Goal: Task Accomplishment & Management: Manage account settings

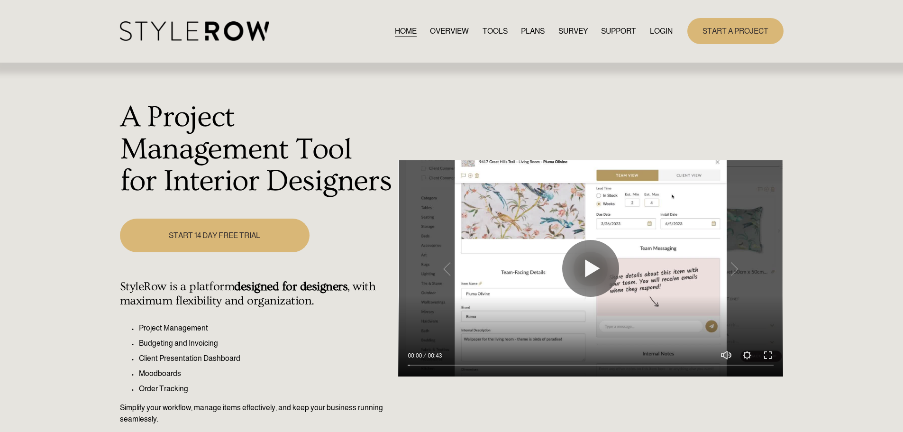
drag, startPoint x: 0, startPoint y: 0, endPoint x: 660, endPoint y: 28, distance: 660.5
click at [660, 28] on link "LOGIN" at bounding box center [661, 31] width 23 height 13
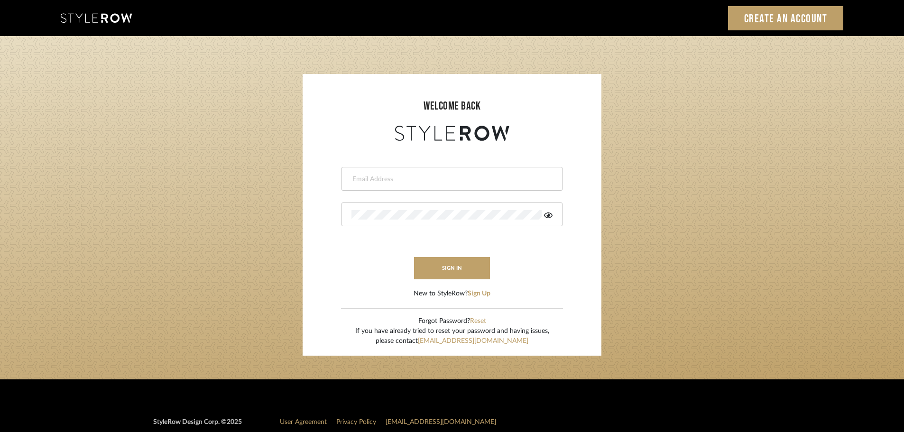
click at [375, 183] on input "email" at bounding box center [450, 178] width 199 height 9
type input "persimmon.design@outlook.com"
click at [435, 265] on button "sign in" at bounding box center [452, 268] width 76 height 22
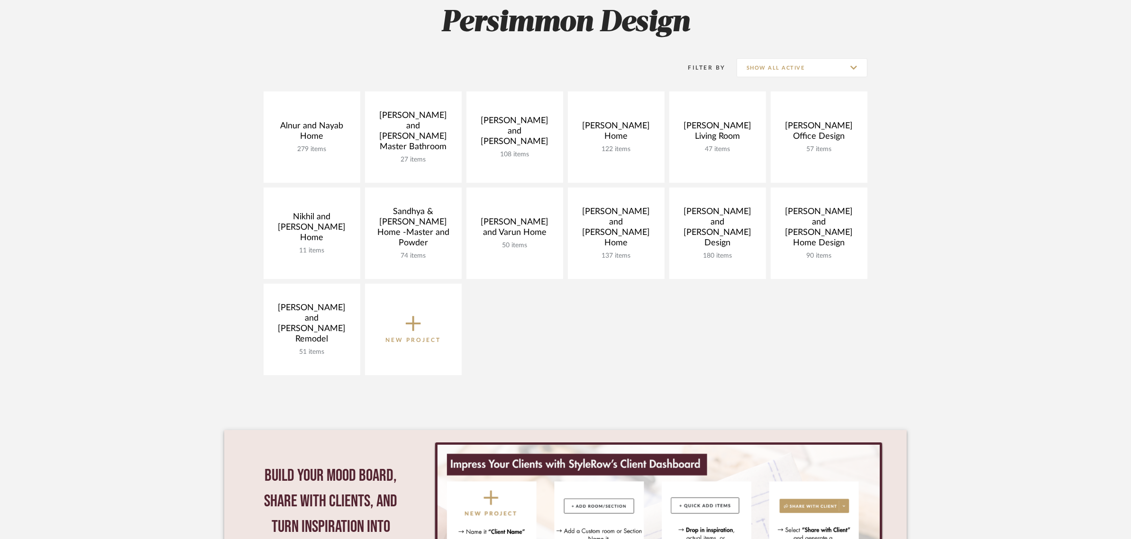
scroll to position [178, 0]
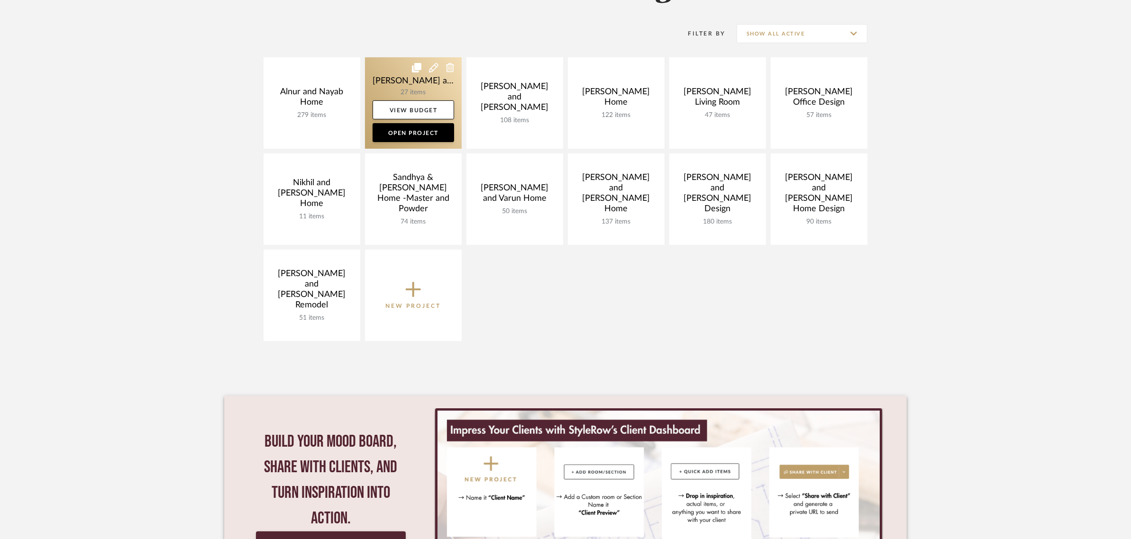
click at [381, 79] on link at bounding box center [413, 102] width 97 height 91
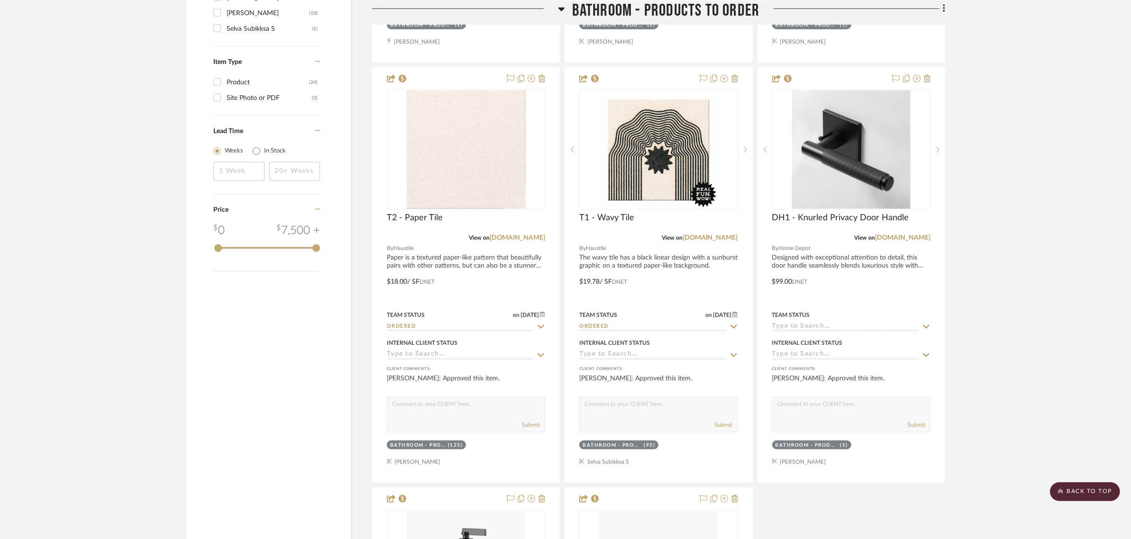
scroll to position [1126, 0]
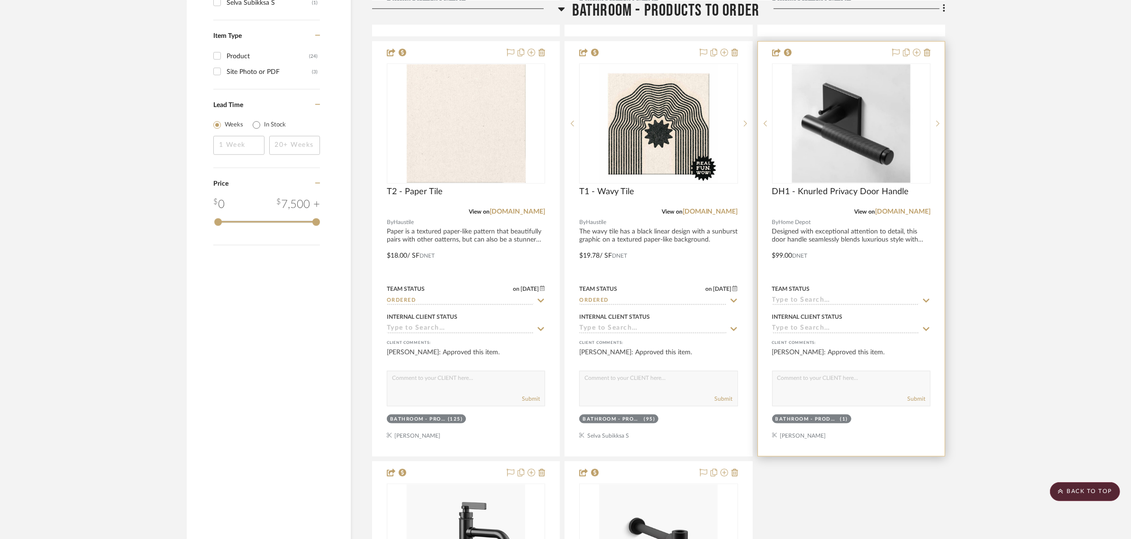
click at [927, 299] on icon at bounding box center [926, 301] width 9 height 8
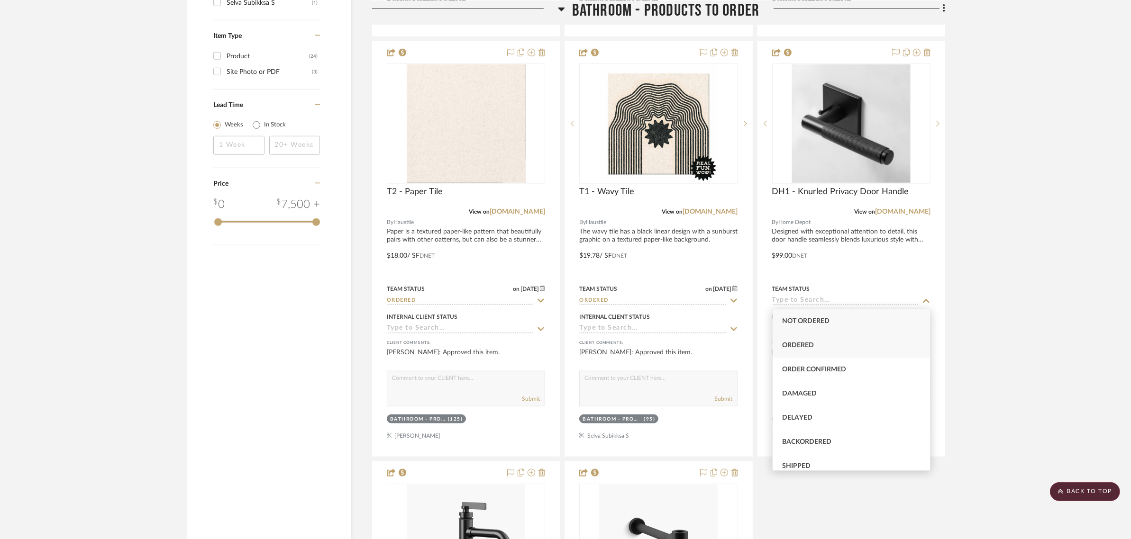
click at [796, 343] on span "Ordered" at bounding box center [798, 345] width 32 height 7
type input "8/23/2025"
type input "Ordered"
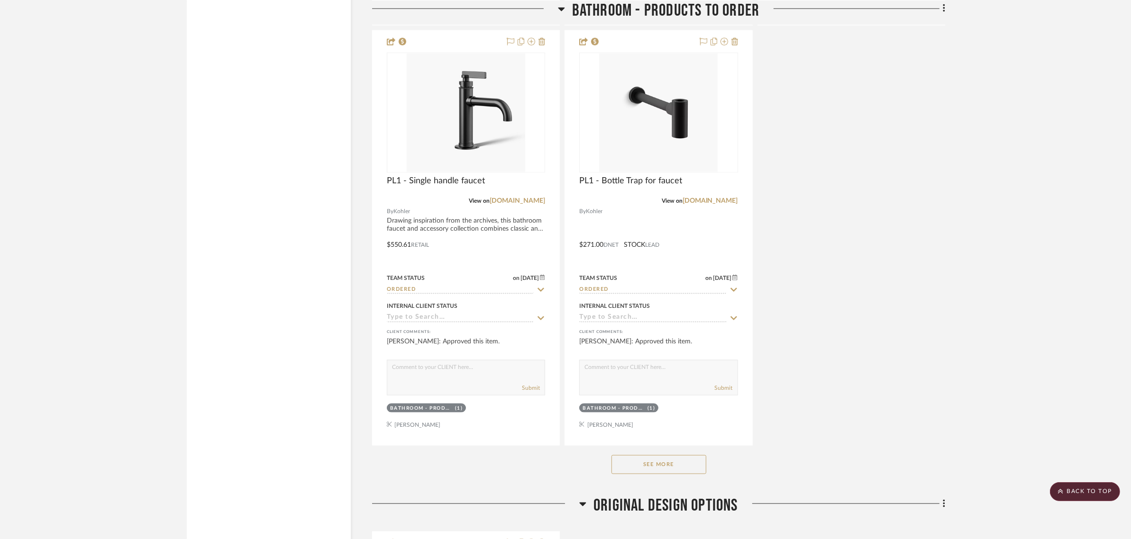
scroll to position [1718, 0]
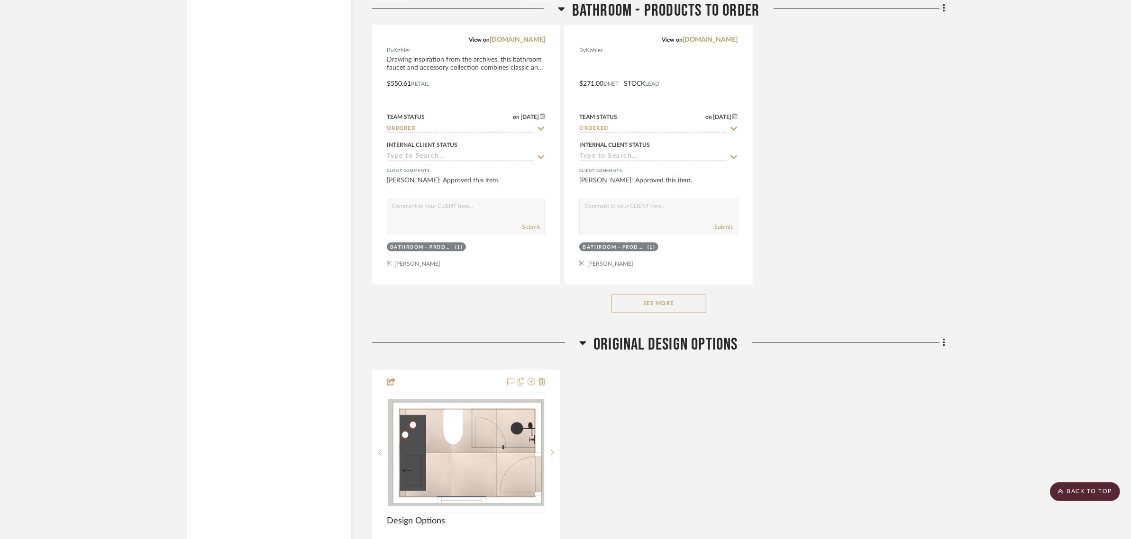
click at [655, 307] on button "See More" at bounding box center [659, 303] width 95 height 19
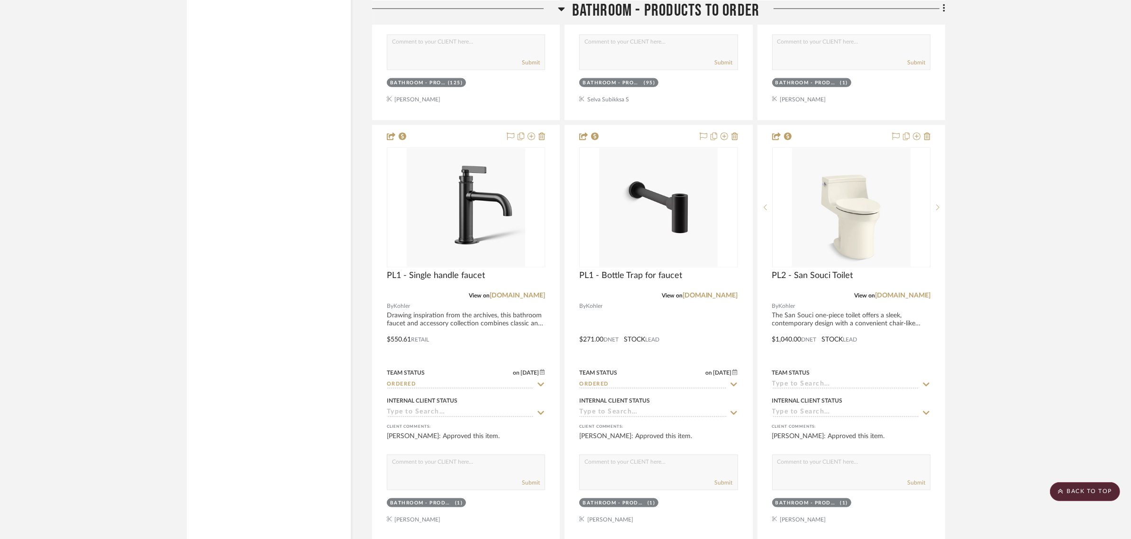
scroll to position [1422, 0]
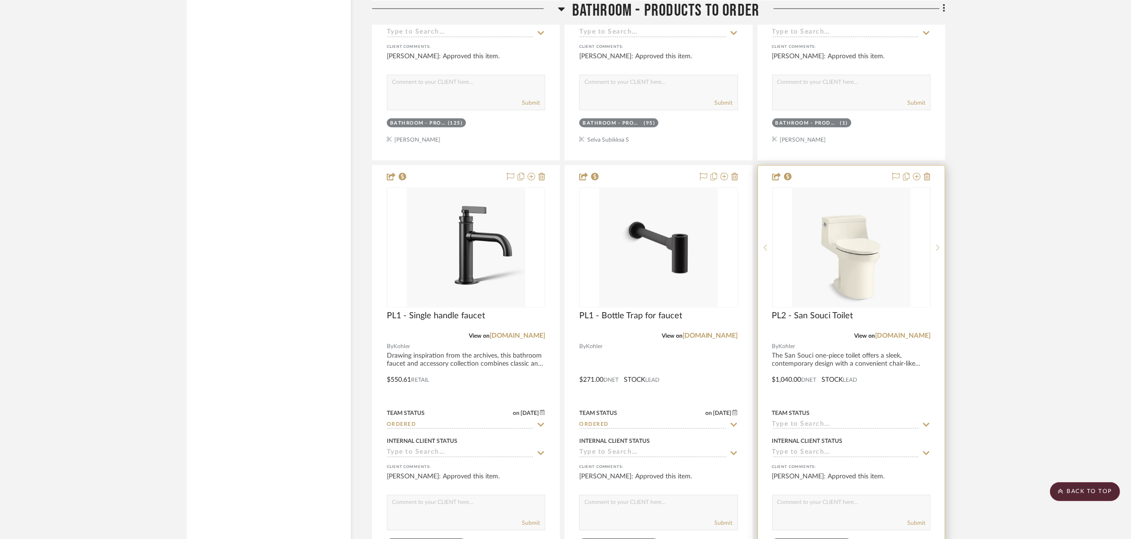
click at [926, 420] on div "Team Status" at bounding box center [851, 418] width 158 height 23
click at [925, 422] on icon at bounding box center [926, 425] width 9 height 8
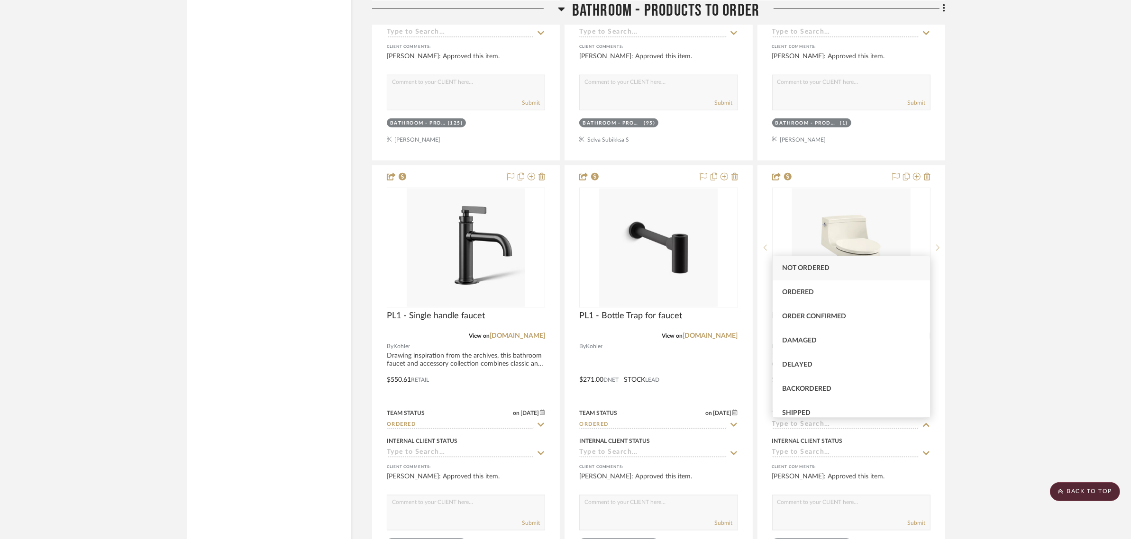
click at [810, 270] on span "Not ordered" at bounding box center [805, 268] width 47 height 7
type input "8/23/2025"
type input "Not ordered"
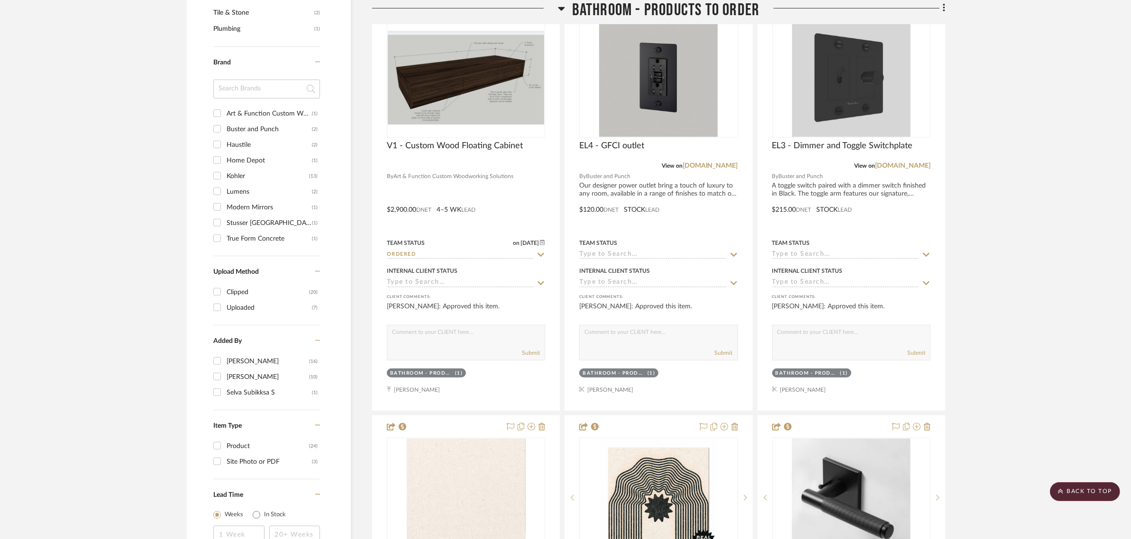
scroll to position [652, 0]
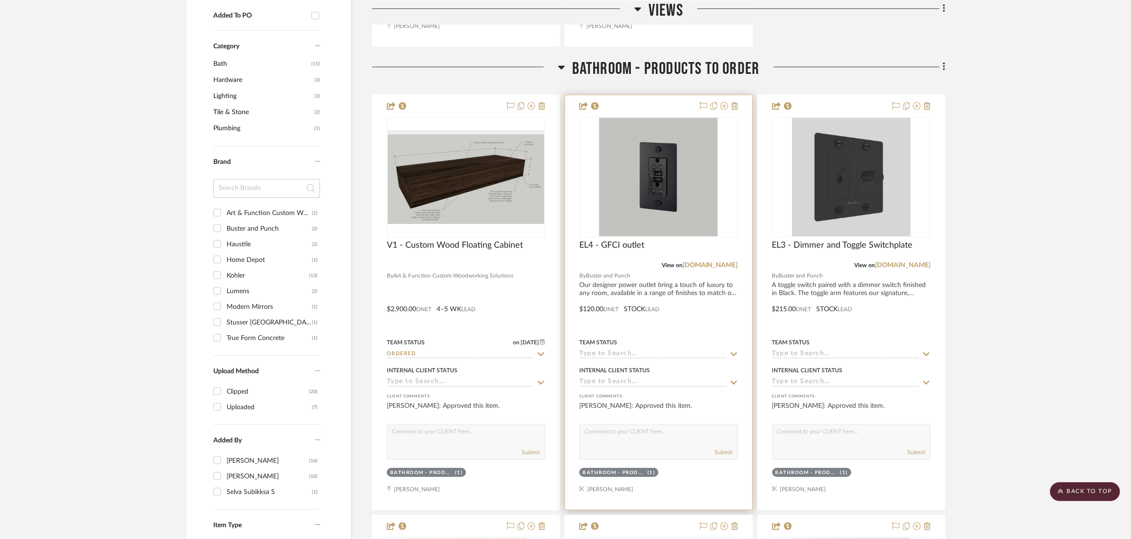
click at [731, 352] on icon at bounding box center [734, 355] width 9 height 8
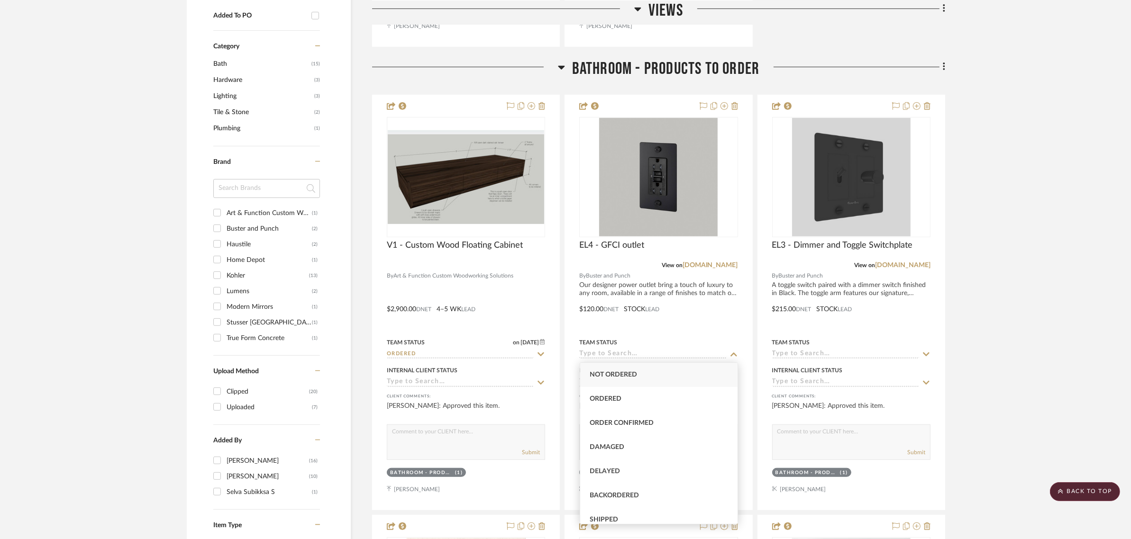
click at [625, 372] on span "Not ordered" at bounding box center [613, 375] width 47 height 7
type input "8/23/2025"
type input "Not ordered"
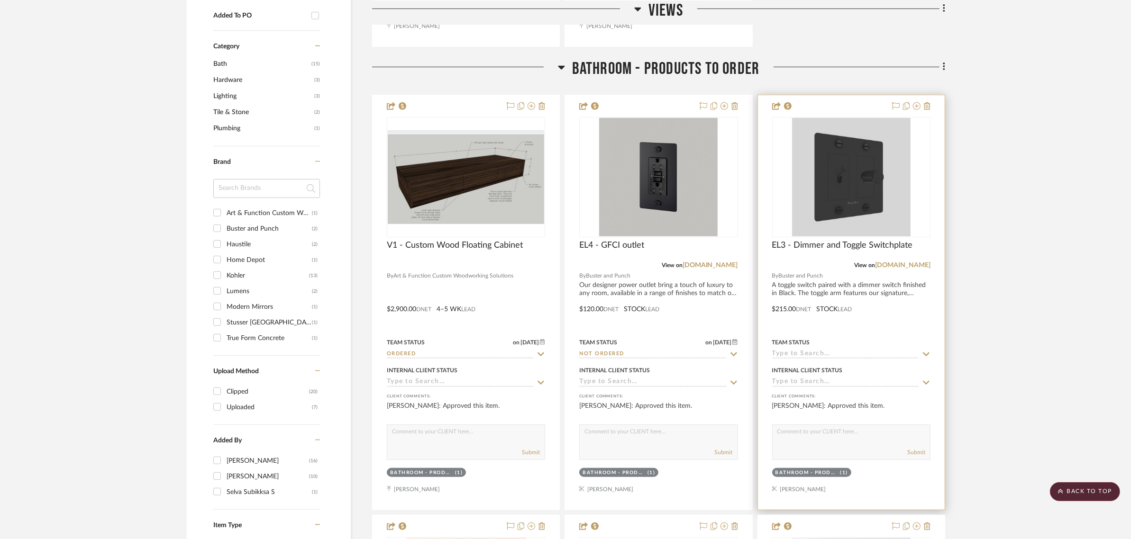
click at [927, 353] on icon at bounding box center [926, 355] width 9 height 8
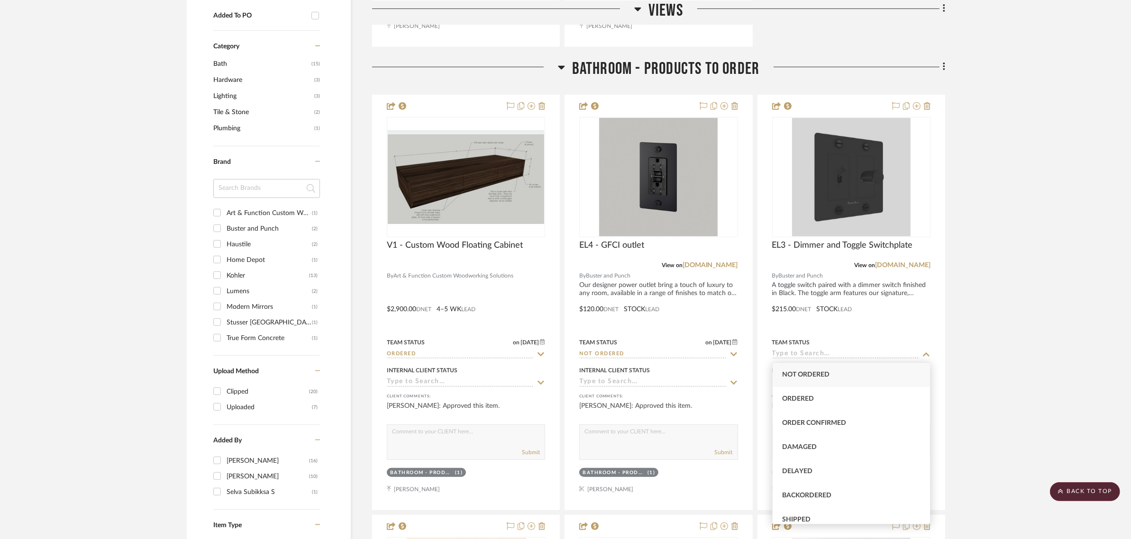
click at [833, 378] on div "Not ordered" at bounding box center [851, 375] width 157 height 24
type input "8/23/2025"
type input "Not ordered"
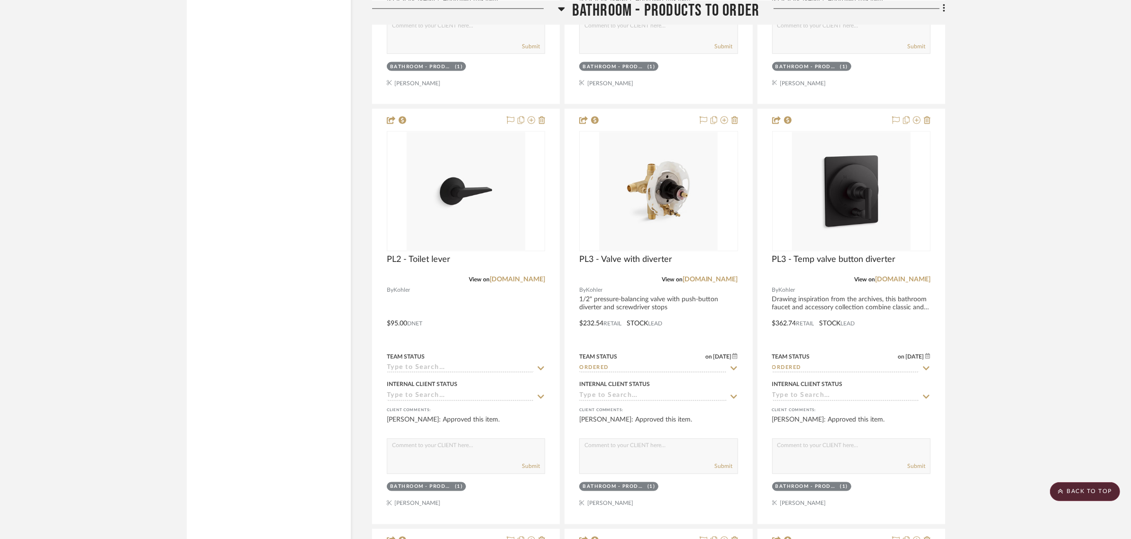
scroll to position [1956, 0]
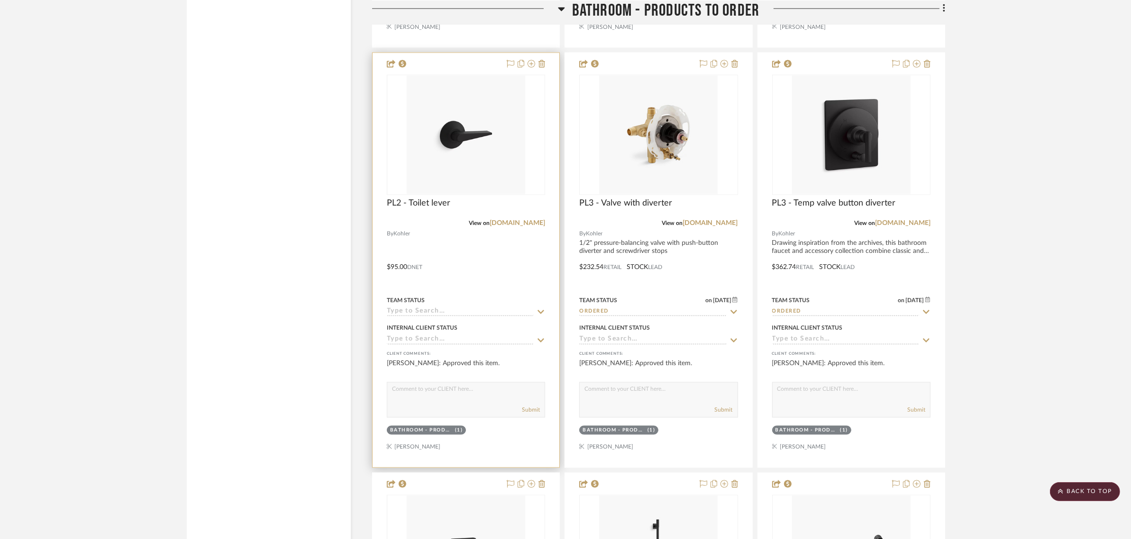
click at [541, 313] on icon at bounding box center [541, 313] width 7 height 4
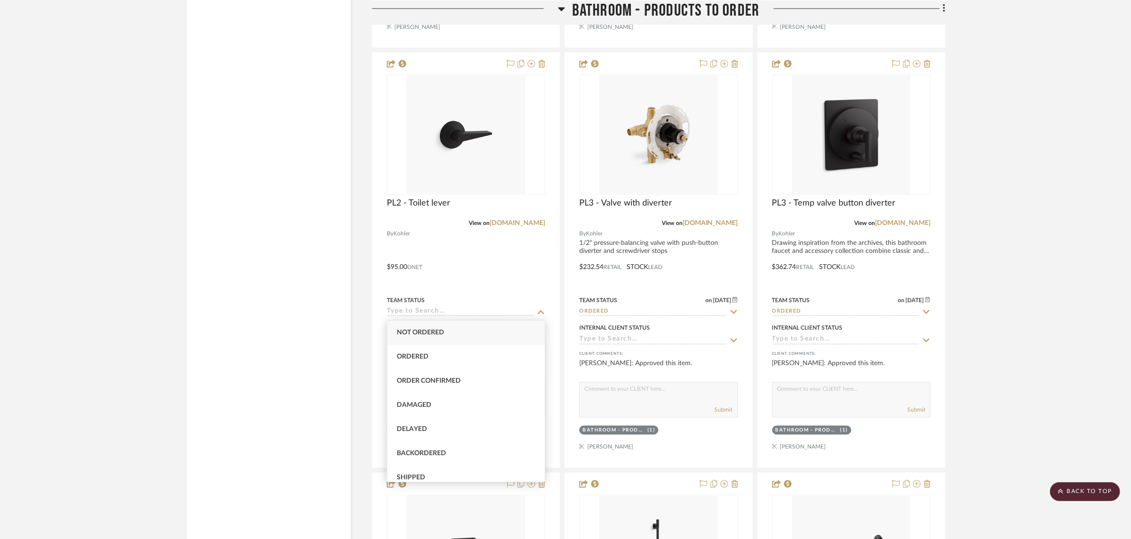
click at [430, 333] on span "Not ordered" at bounding box center [420, 332] width 47 height 7
type input "8/23/2025"
type input "Not ordered"
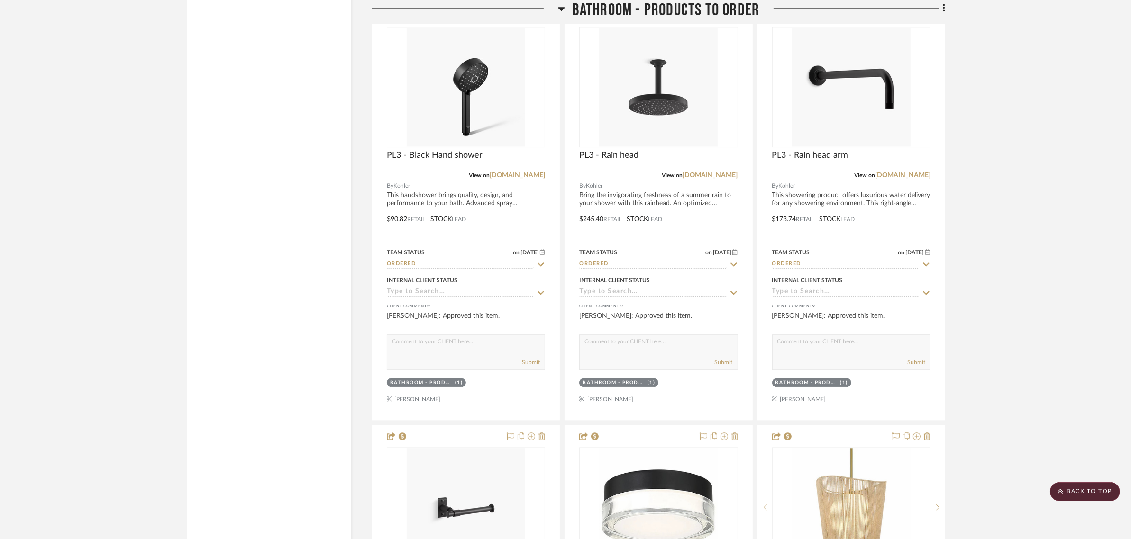
scroll to position [3141, 0]
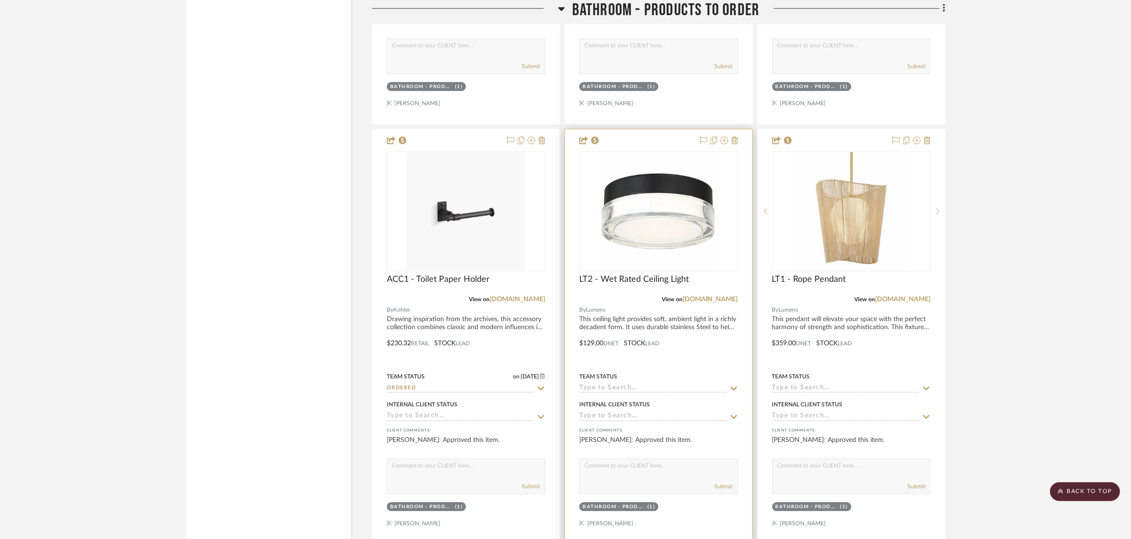
click at [731, 388] on icon at bounding box center [734, 389] width 7 height 4
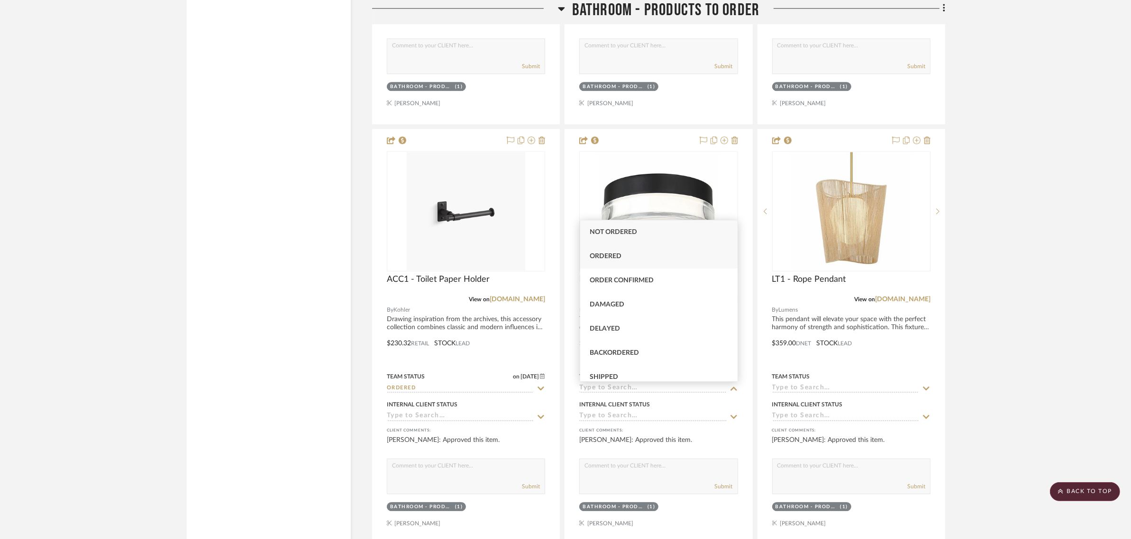
click at [631, 252] on div "Ordered" at bounding box center [658, 257] width 157 height 24
type input "8/23/2025"
type input "Ordered"
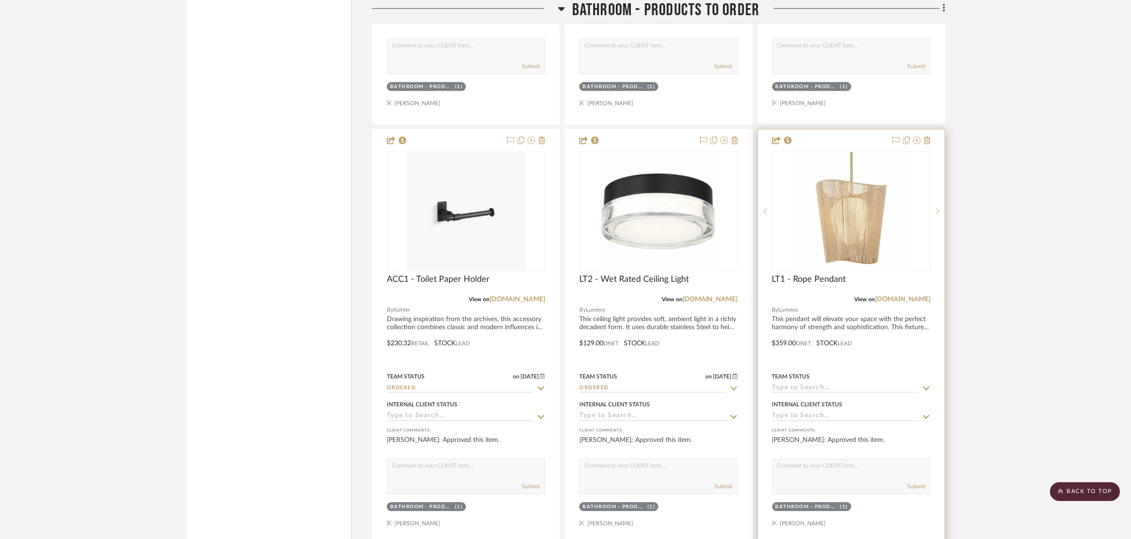
click at [925, 387] on icon at bounding box center [926, 389] width 9 height 8
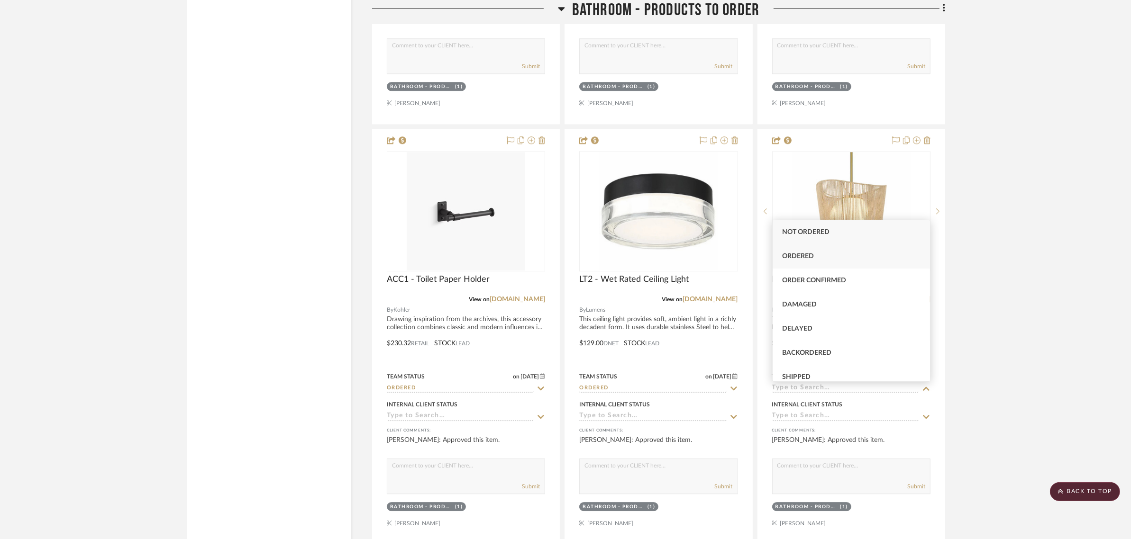
click at [799, 256] on span "Ordered" at bounding box center [798, 256] width 32 height 7
type input "8/23/2025"
type input "Ordered"
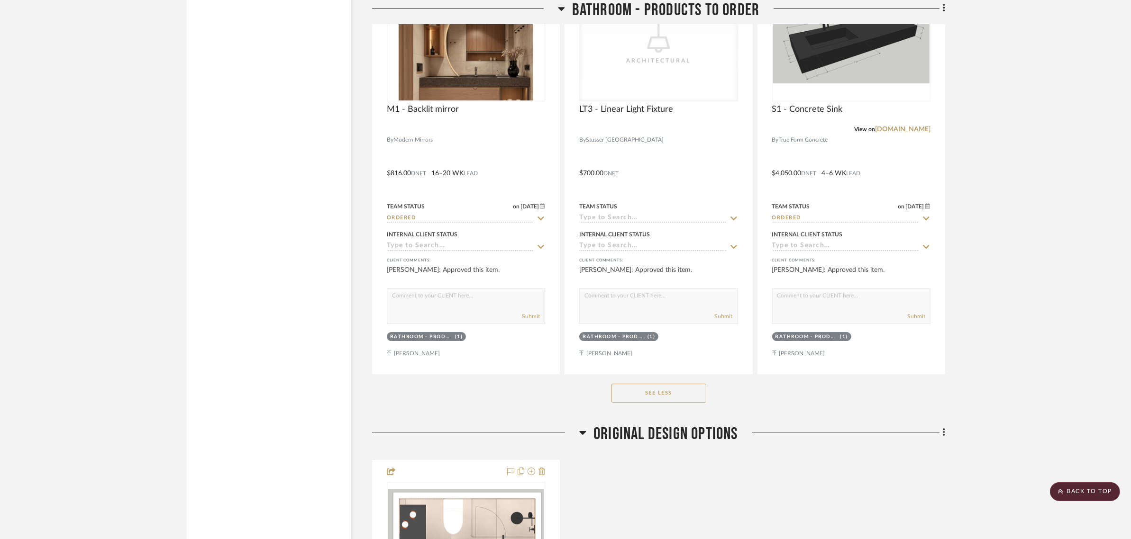
scroll to position [3733, 0]
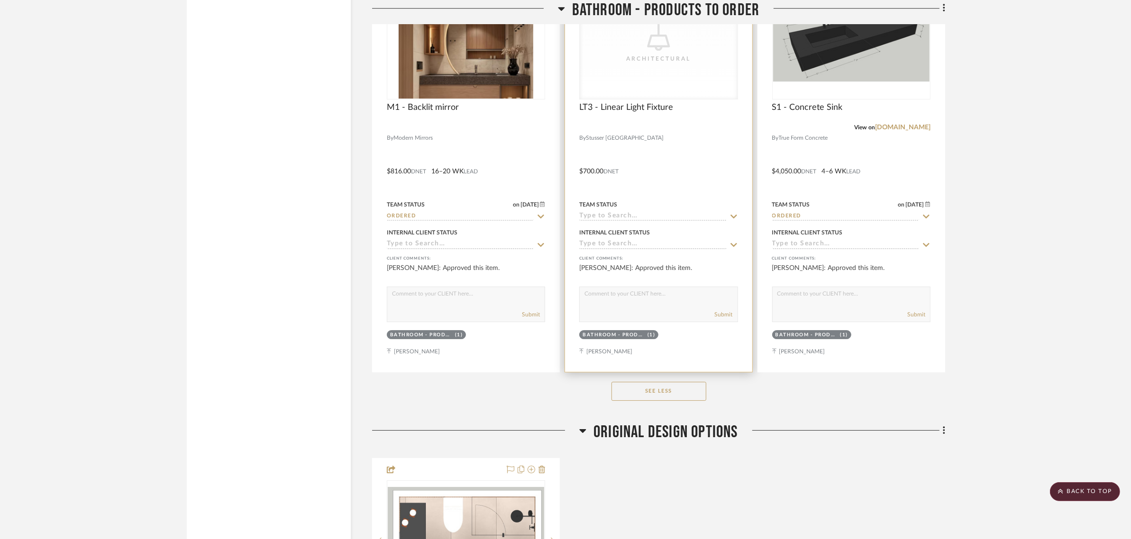
click at [731, 218] on icon at bounding box center [734, 217] width 9 height 8
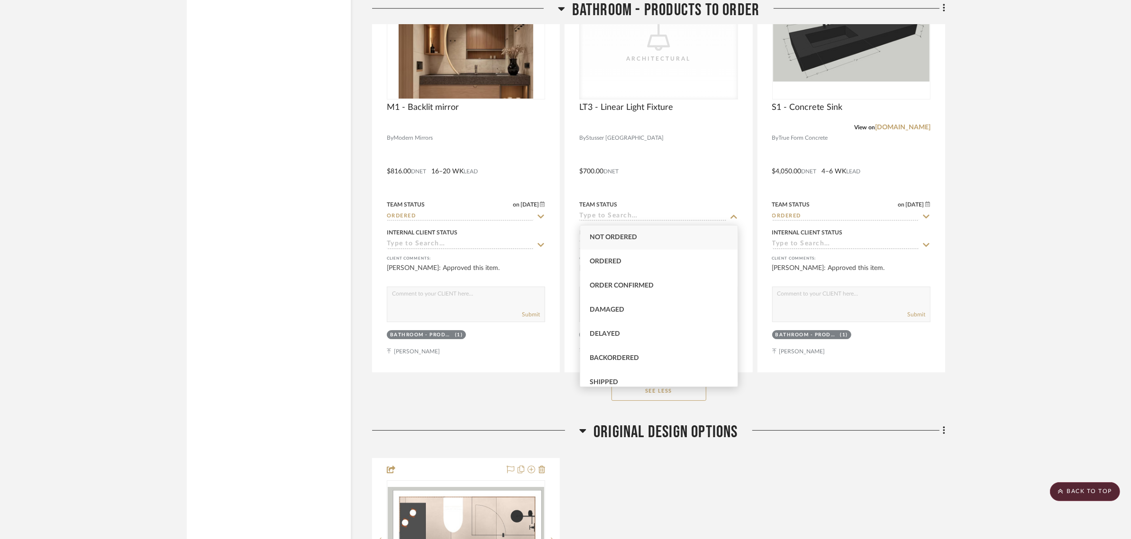
click at [610, 237] on span "Not ordered" at bounding box center [613, 237] width 47 height 7
type input "8/23/2025"
type input "Not ordered"
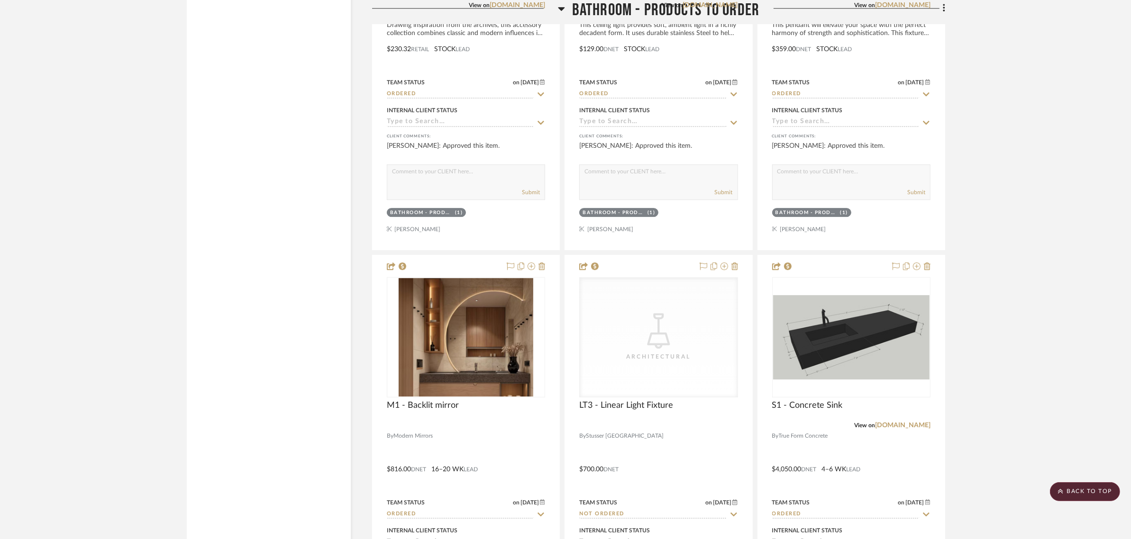
scroll to position [3361, 0]
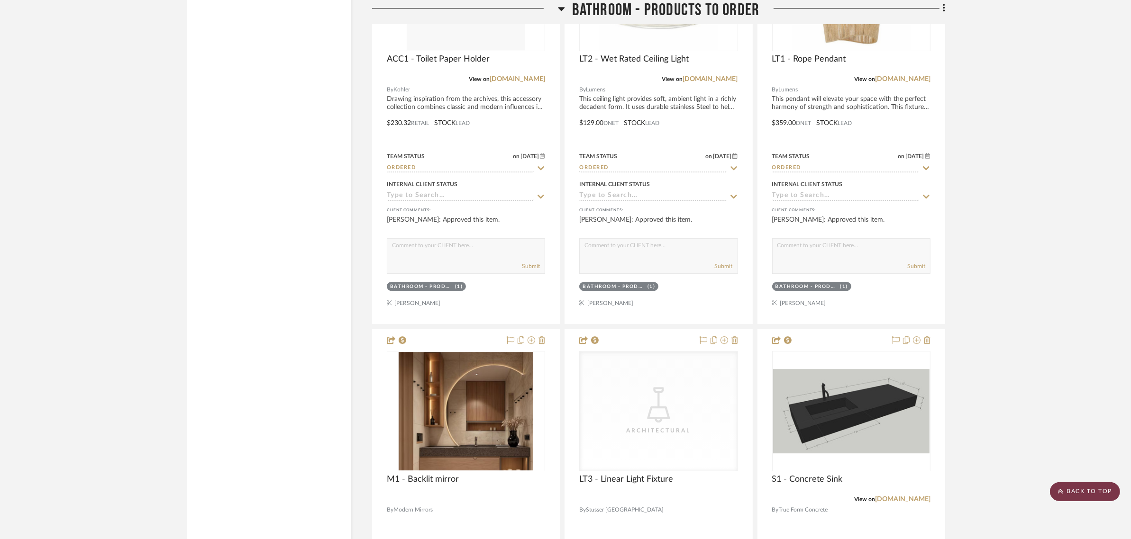
click at [1087, 487] on scroll-to-top-button "BACK TO TOP" at bounding box center [1085, 492] width 70 height 19
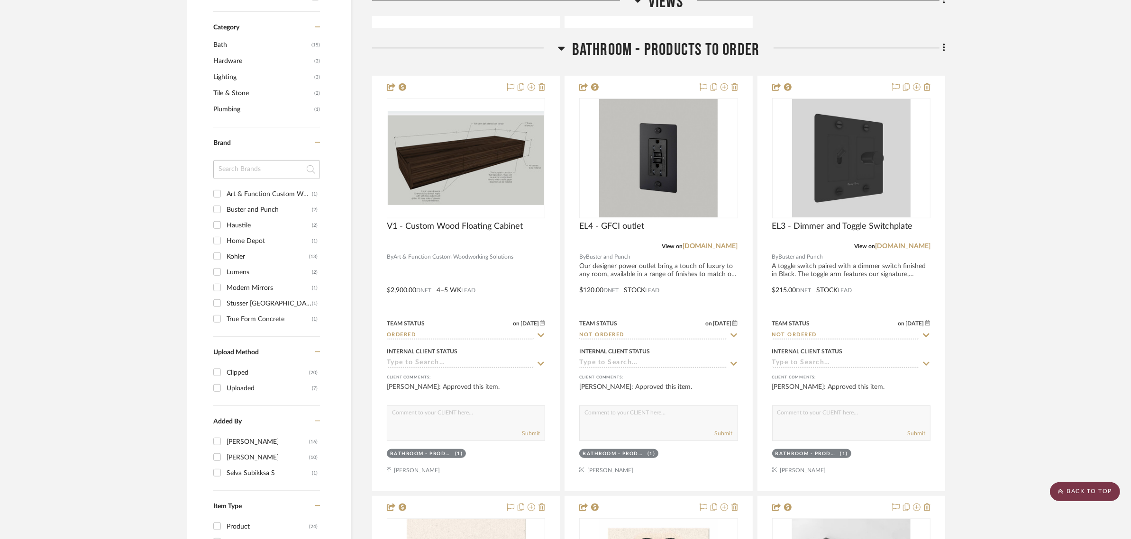
scroll to position [0, 0]
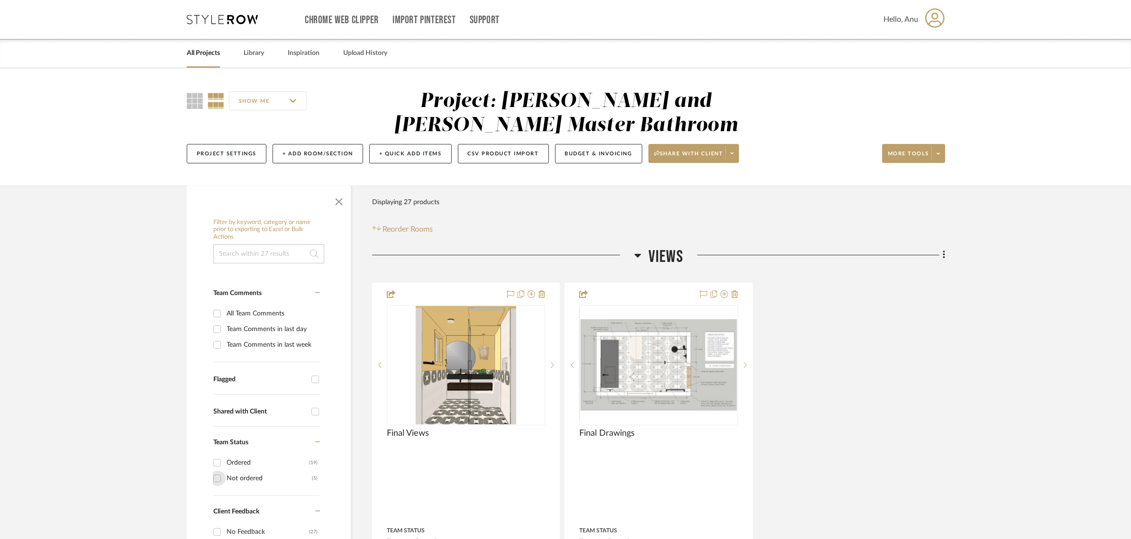
click at [213, 479] on input "Not ordered (5)" at bounding box center [217, 478] width 15 height 15
checkbox input "true"
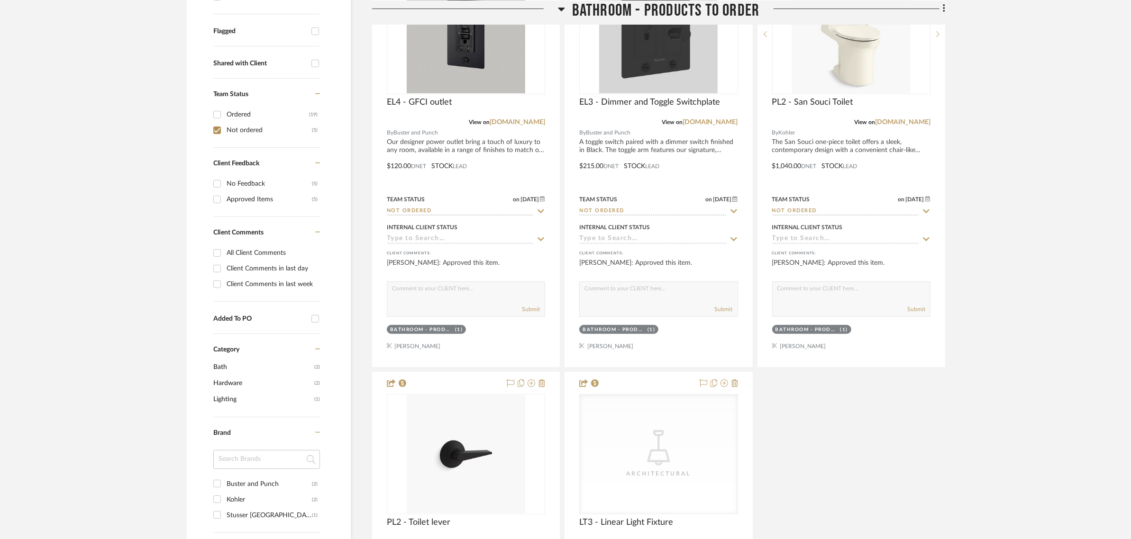
scroll to position [356, 0]
